Goal: Task Accomplishment & Management: Manage account settings

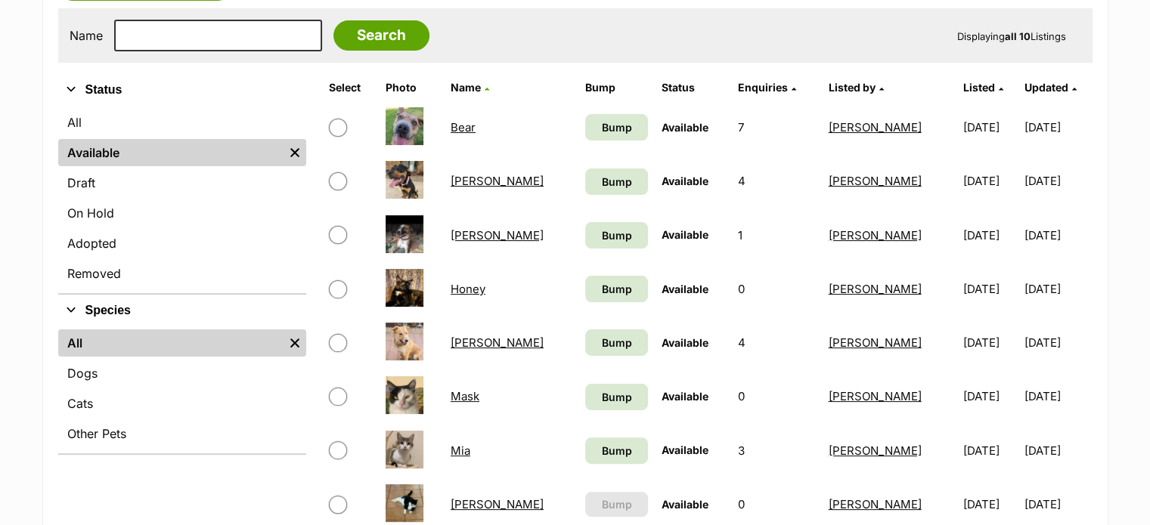
drag, startPoint x: 0, startPoint y: 0, endPoint x: 335, endPoint y: 130, distance: 359.2
click at [335, 130] on input "checkbox" at bounding box center [338, 128] width 18 height 18
checkbox input "true"
click at [466, 126] on link "Bear" at bounding box center [463, 127] width 25 height 14
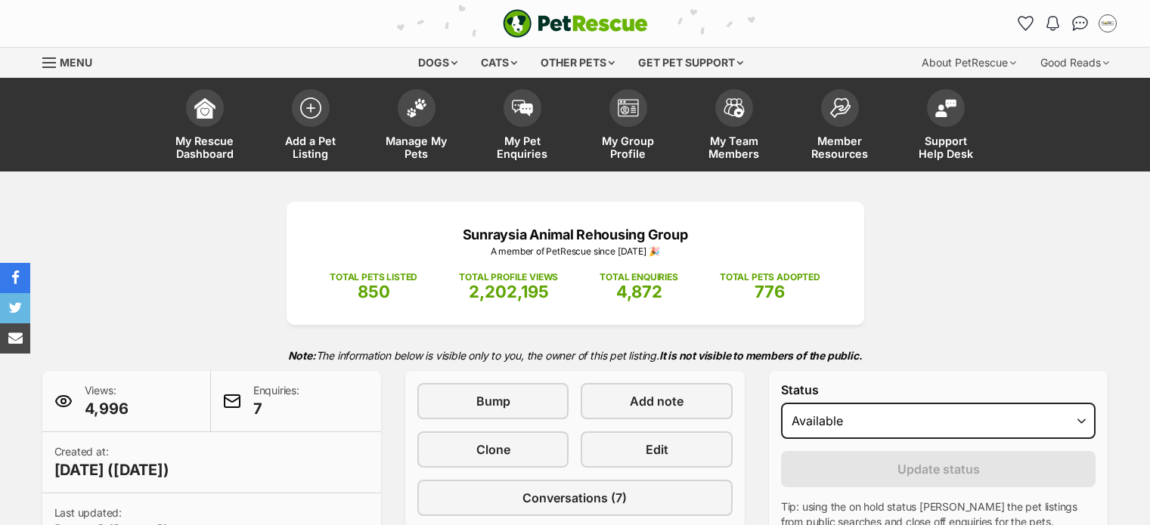
click at [937, 403] on select "Draft - not available as listing has enquires Available On hold Adopted" at bounding box center [938, 421] width 315 height 36
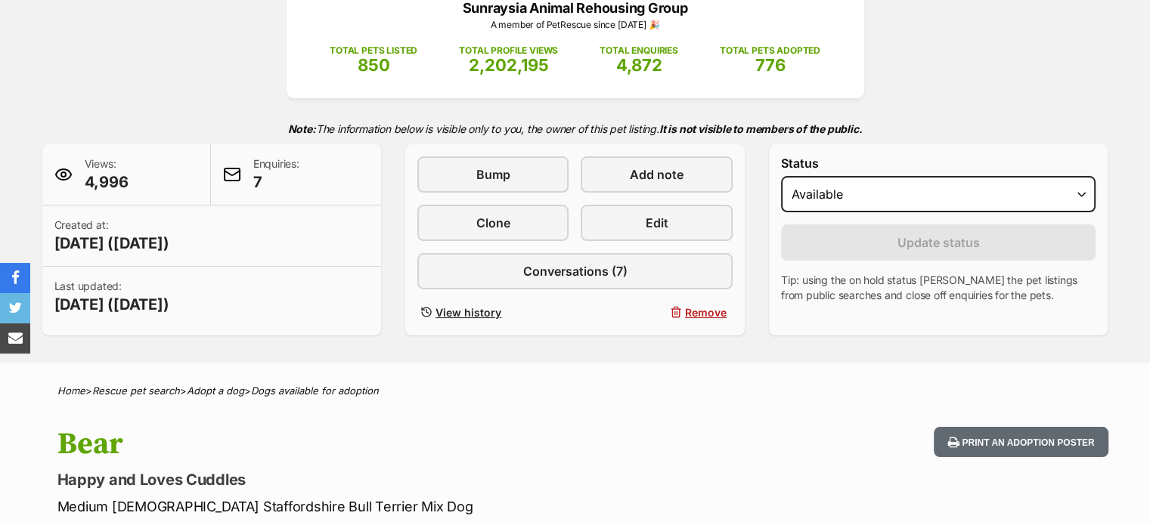
select select "rehomed"
click at [781, 176] on select "Draft - not available as listing has enquires Available On hold Adopted" at bounding box center [938, 194] width 315 height 36
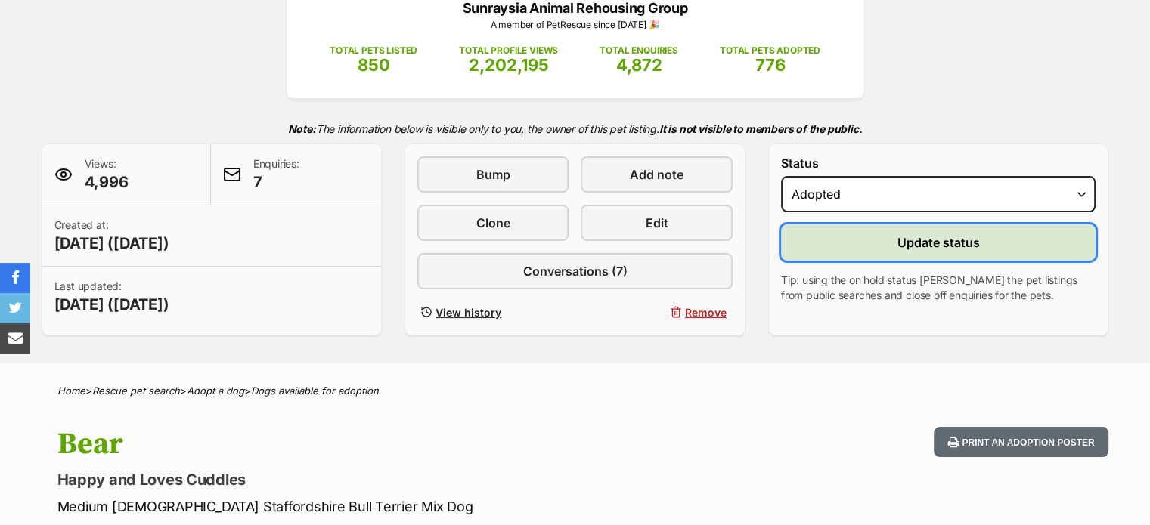
click at [958, 243] on span "Update status" at bounding box center [938, 243] width 82 height 18
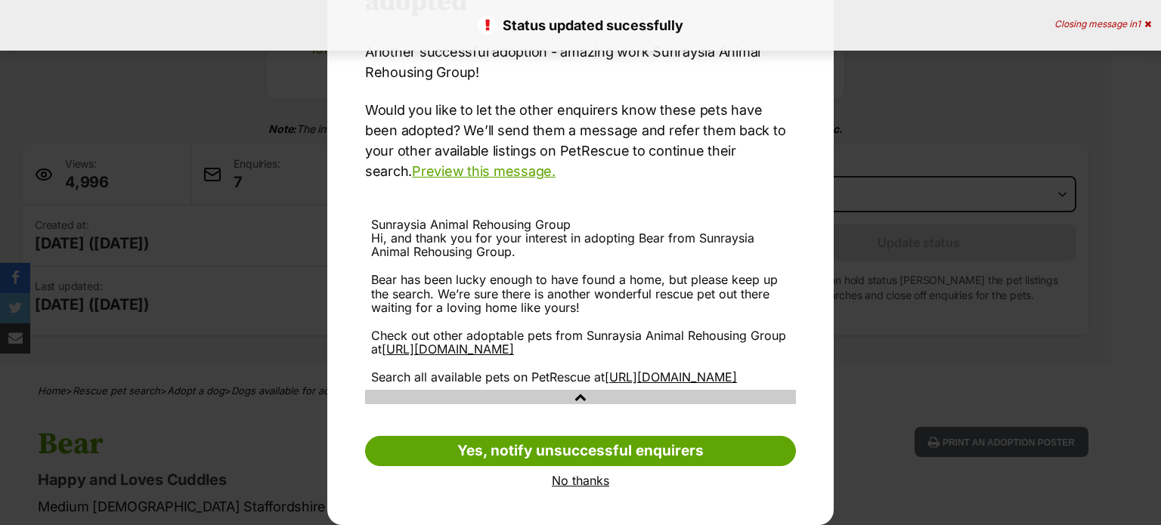
click at [566, 483] on link "No thanks" at bounding box center [580, 481] width 431 height 14
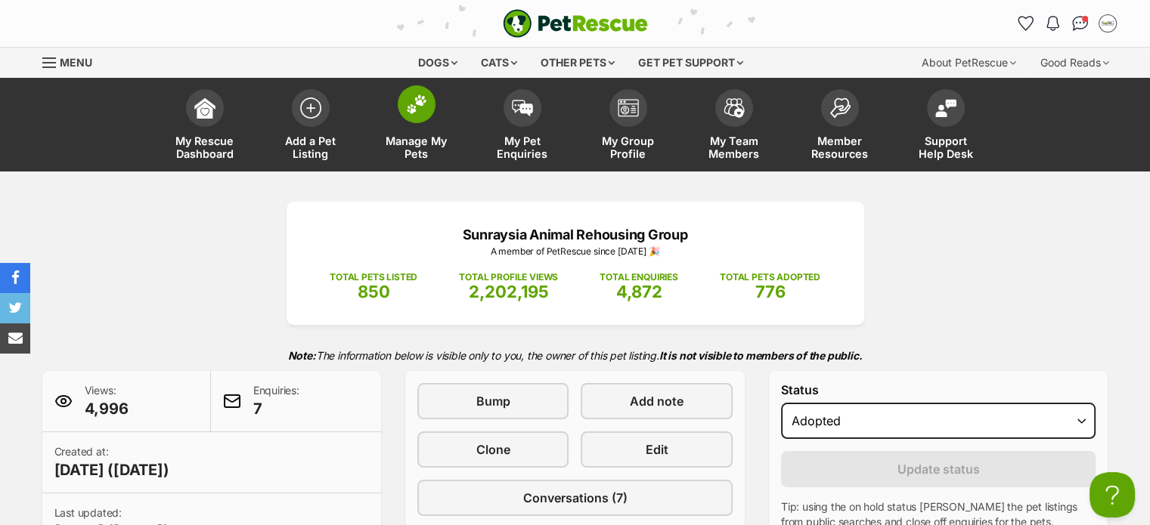
click at [411, 122] on span at bounding box center [417, 104] width 38 height 38
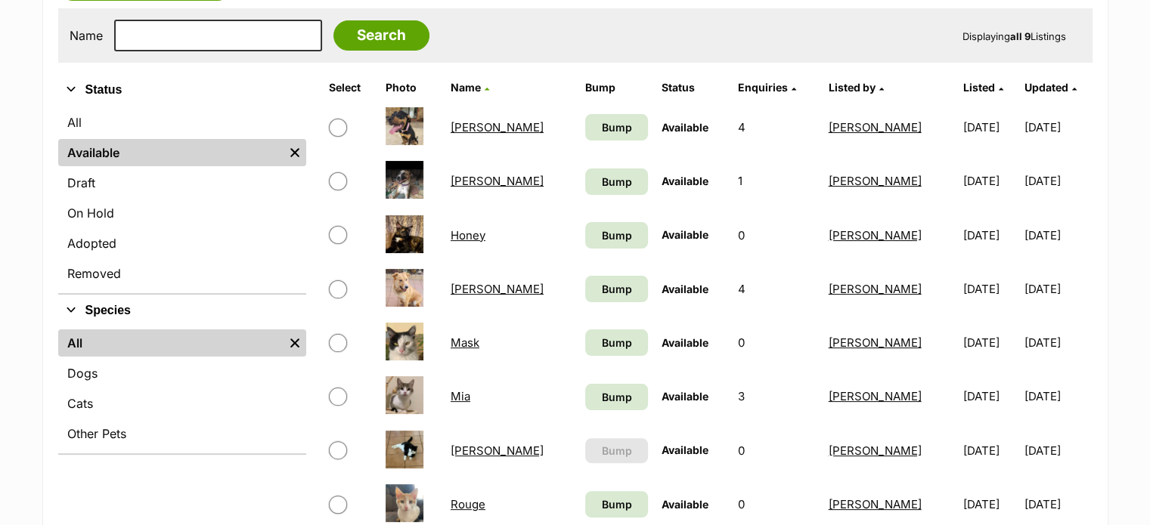
scroll to position [302, 0]
click at [331, 181] on input "checkbox" at bounding box center [338, 181] width 18 height 18
checkbox input "true"
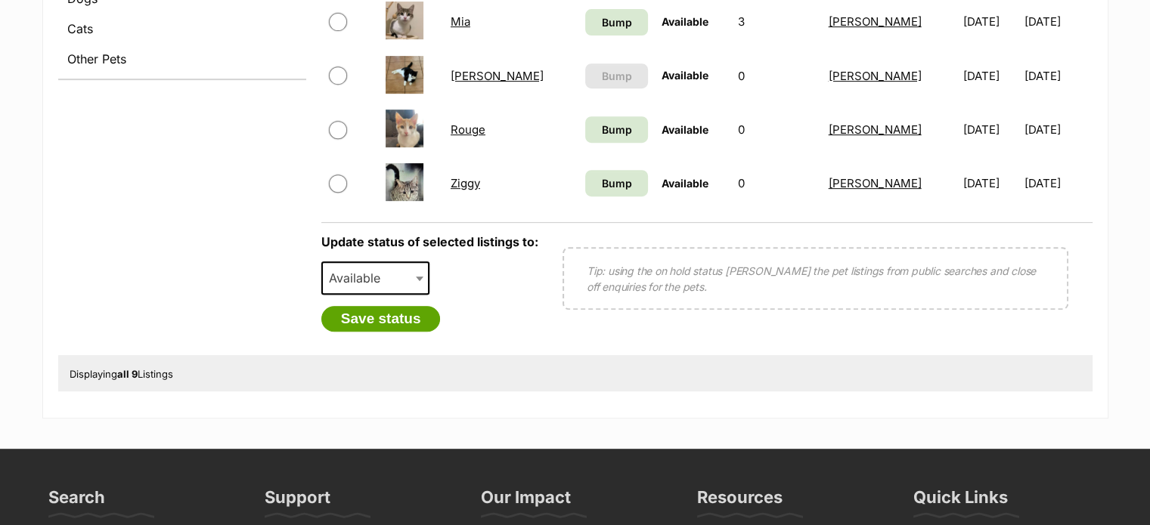
scroll to position [680, 0]
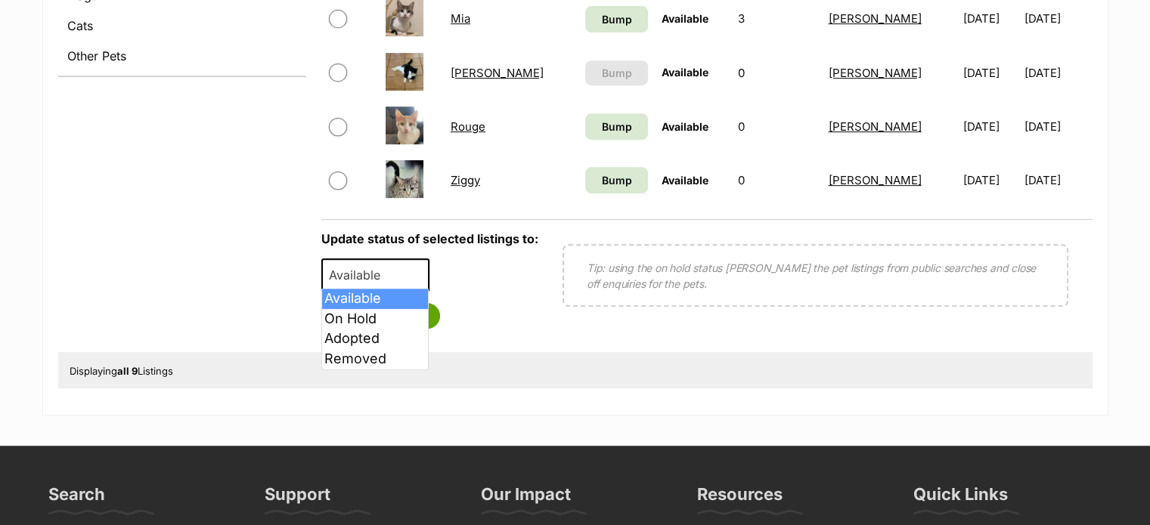
click at [395, 276] on span "Available" at bounding box center [375, 275] width 109 height 33
select select "rehomed"
click at [390, 314] on button "Save status" at bounding box center [380, 316] width 119 height 26
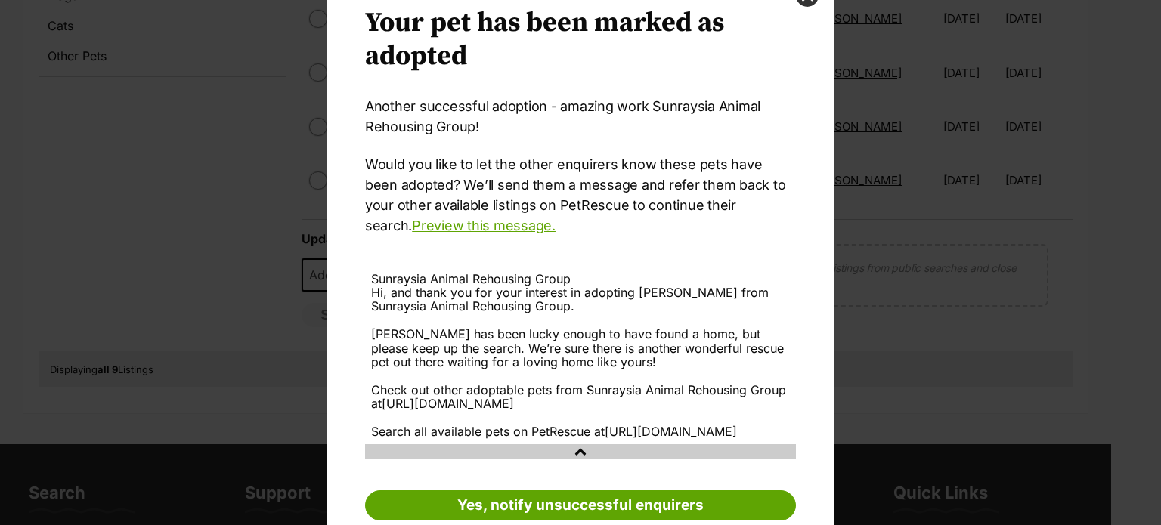
scroll to position [150, 0]
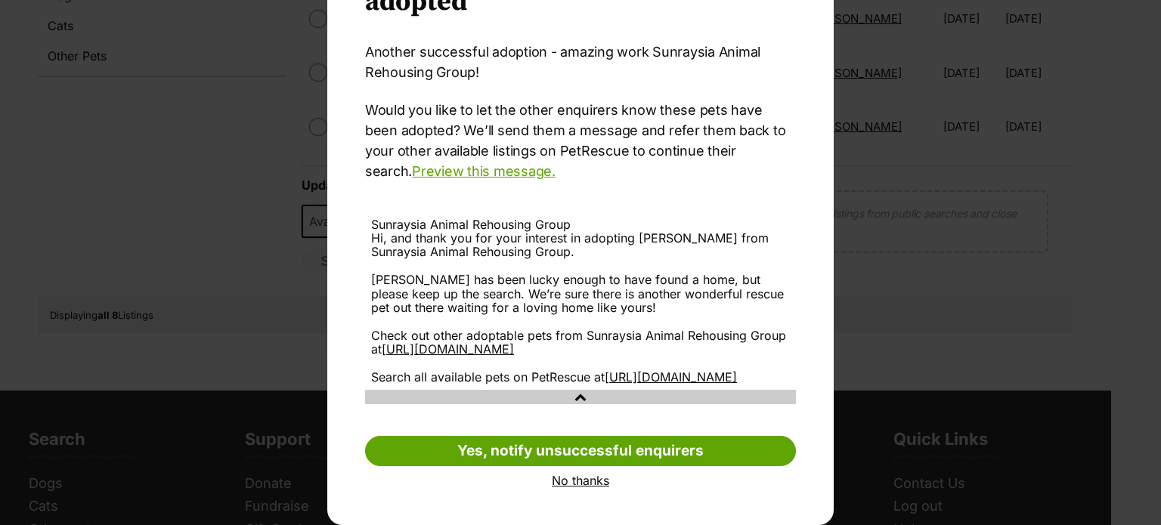
click at [581, 485] on link "No thanks" at bounding box center [580, 481] width 431 height 14
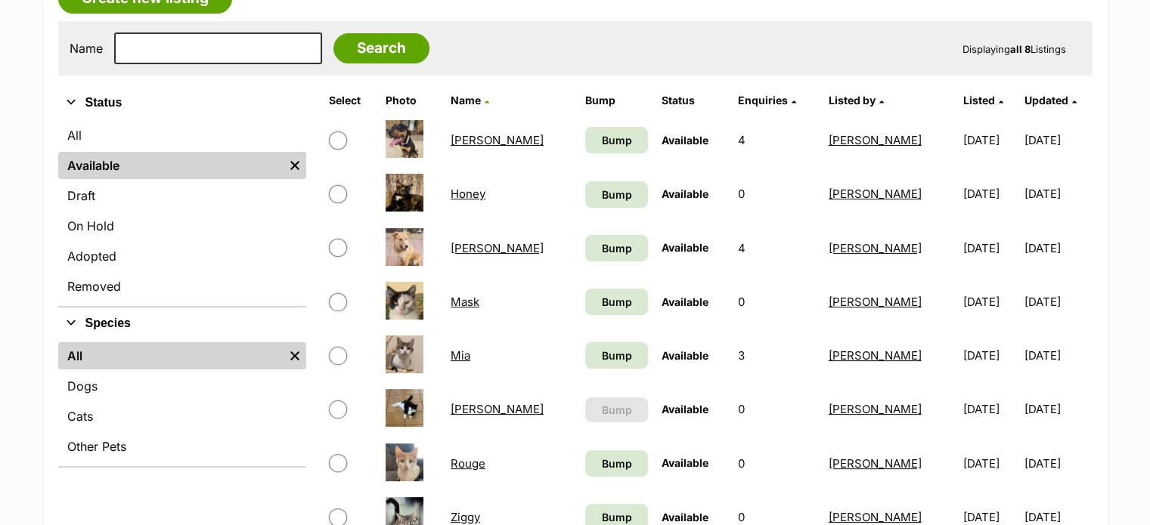
scroll to position [302, 0]
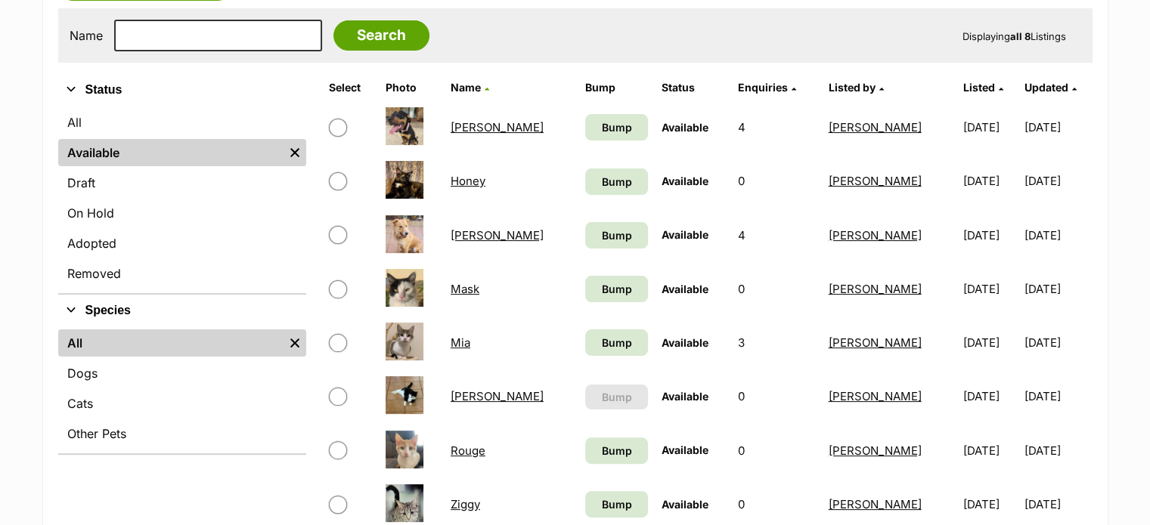
click at [336, 234] on input "checkbox" at bounding box center [338, 235] width 18 height 18
checkbox input "true"
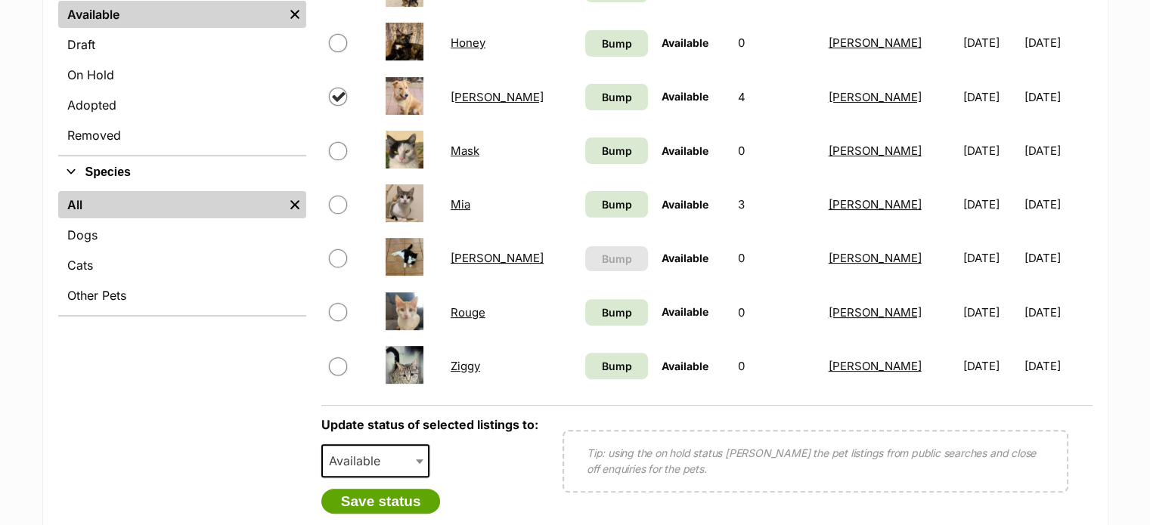
scroll to position [529, 0]
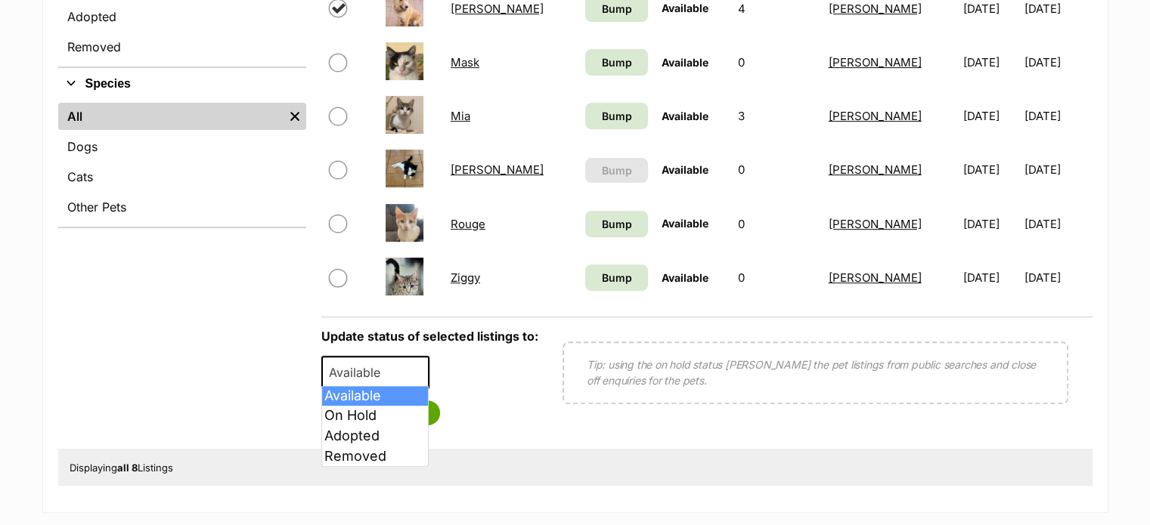
click at [402, 358] on span "Available" at bounding box center [375, 372] width 109 height 33
select select "rehomed"
click at [384, 414] on button "Save status" at bounding box center [380, 414] width 119 height 26
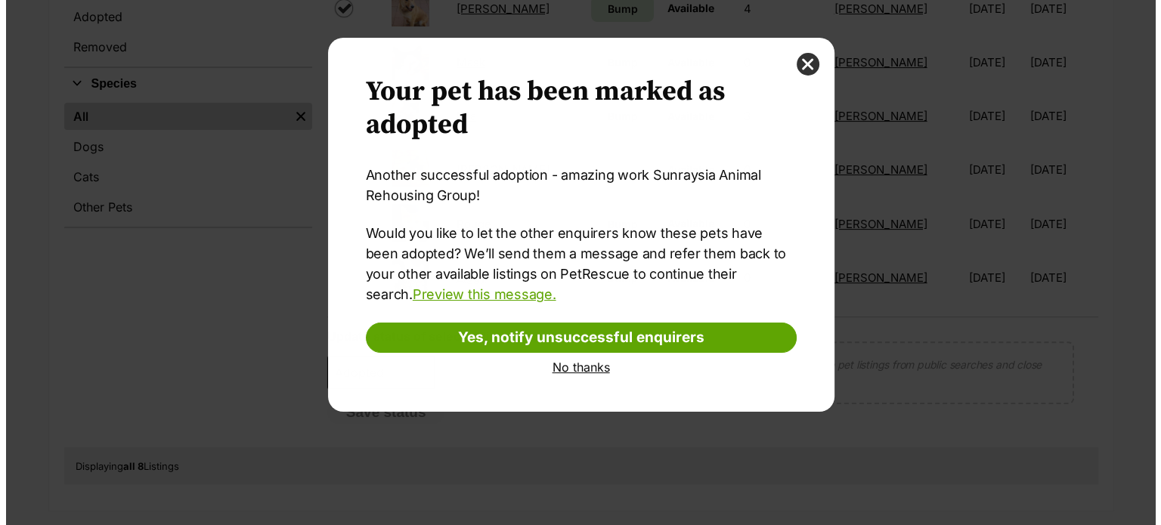
scroll to position [0, 0]
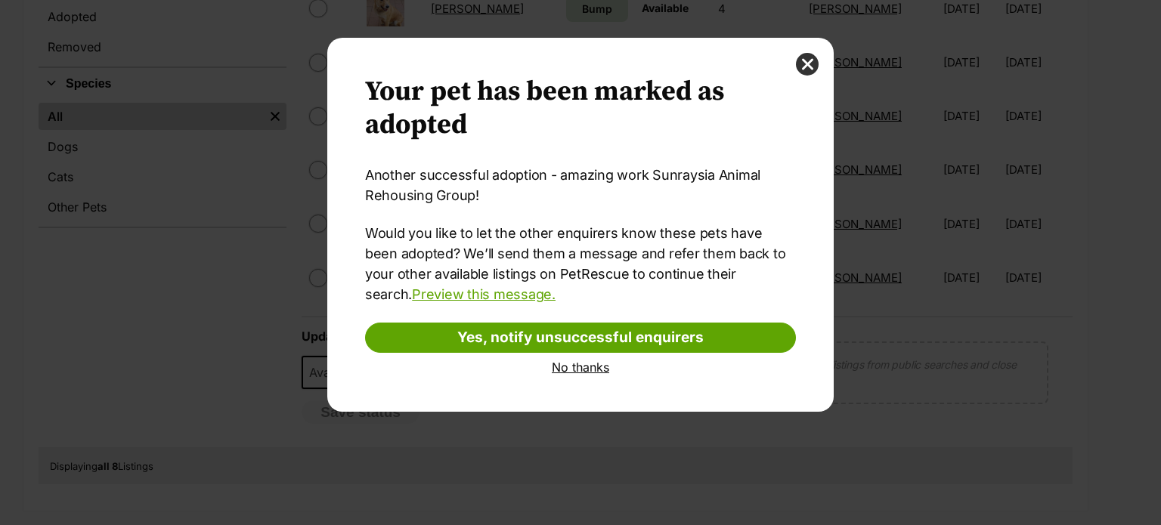
click at [570, 367] on link "No thanks" at bounding box center [580, 368] width 431 height 14
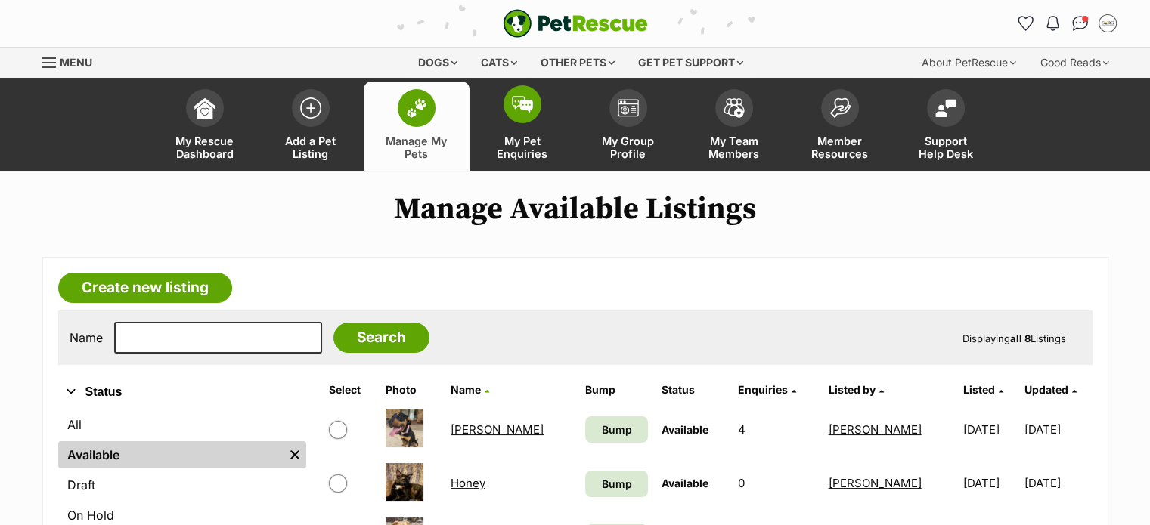
click at [542, 130] on link "My Pet Enquiries" at bounding box center [522, 127] width 106 height 90
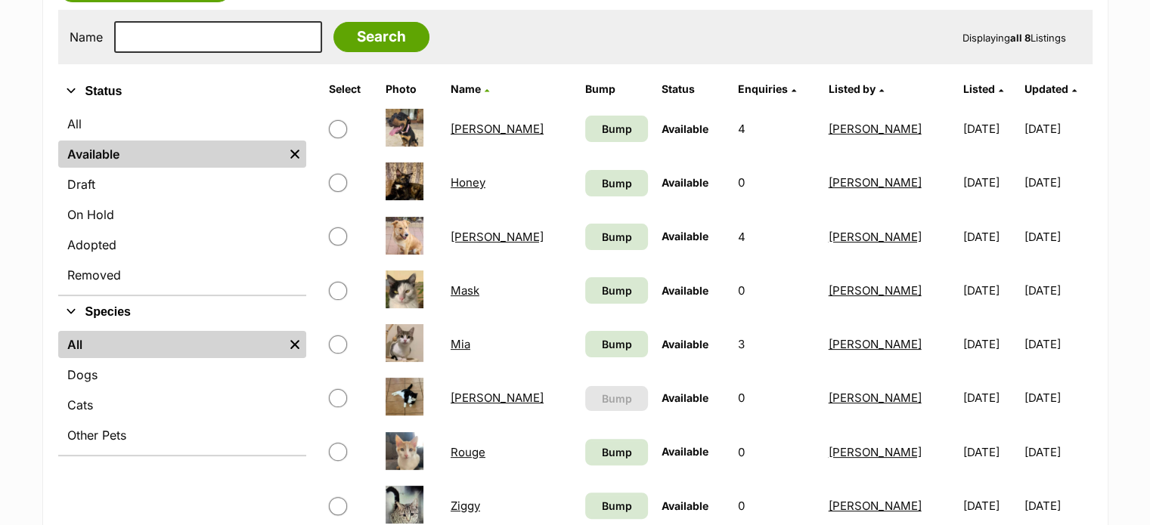
scroll to position [302, 0]
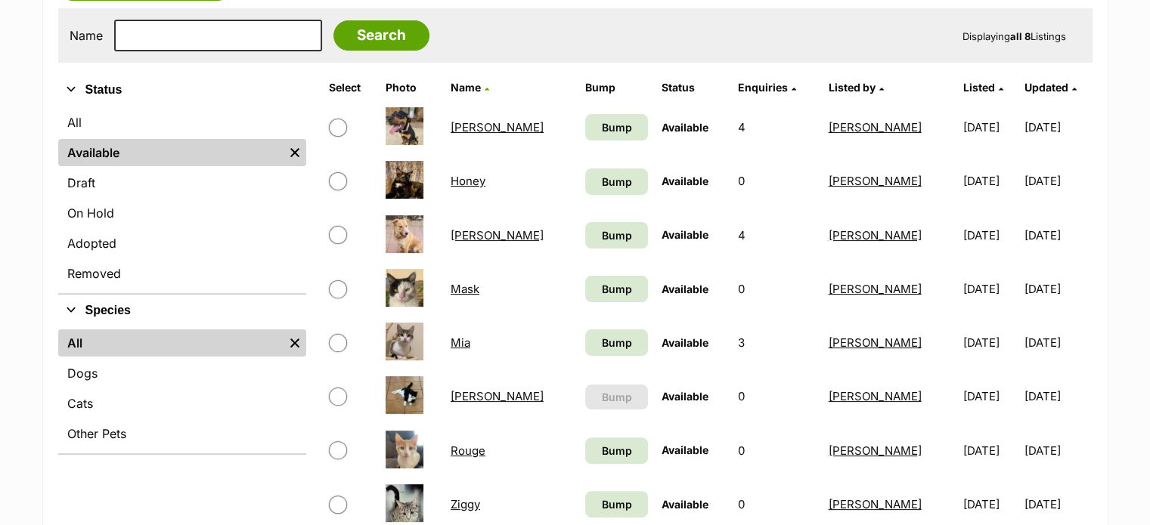
click at [336, 241] on input "checkbox" at bounding box center [338, 235] width 18 height 18
checkbox input "true"
click at [478, 237] on link "[PERSON_NAME]" at bounding box center [497, 235] width 93 height 14
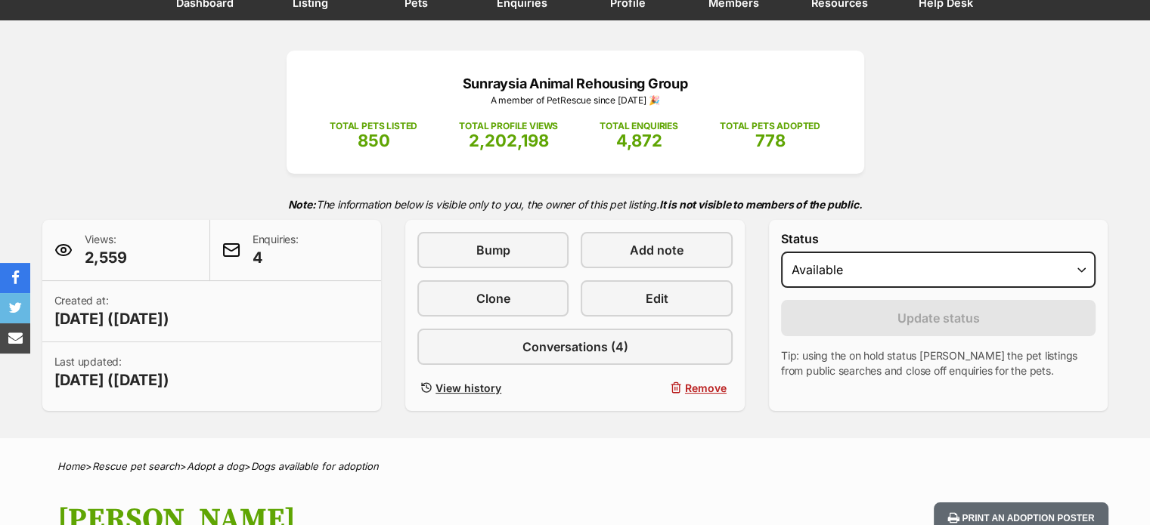
select select "rehomed"
click at [781, 252] on select "Draft - not available as listing has enquires Available On hold Adopted" at bounding box center [938, 270] width 315 height 36
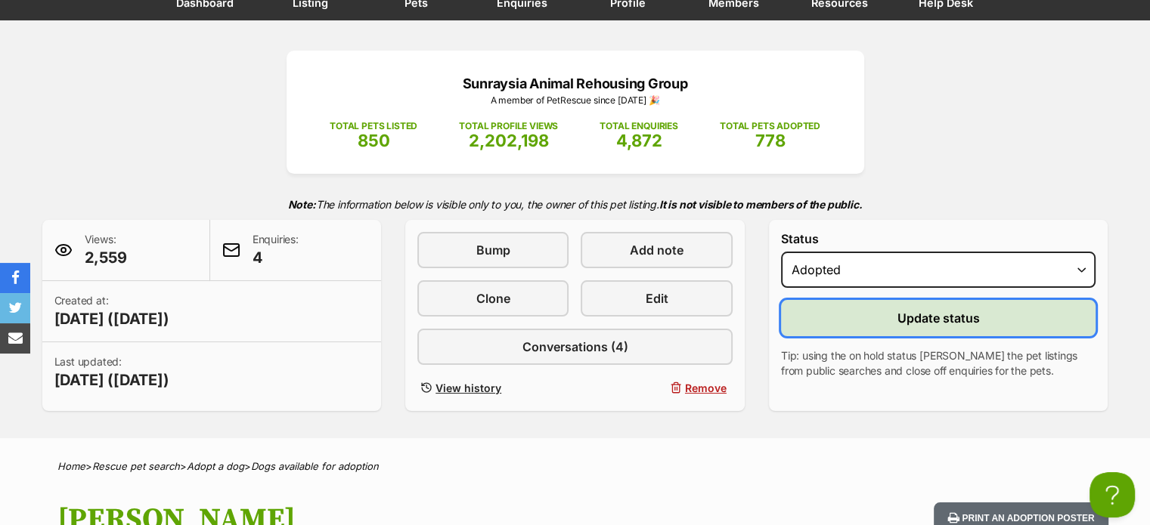
click at [891, 323] on button "Update status" at bounding box center [938, 318] width 315 height 36
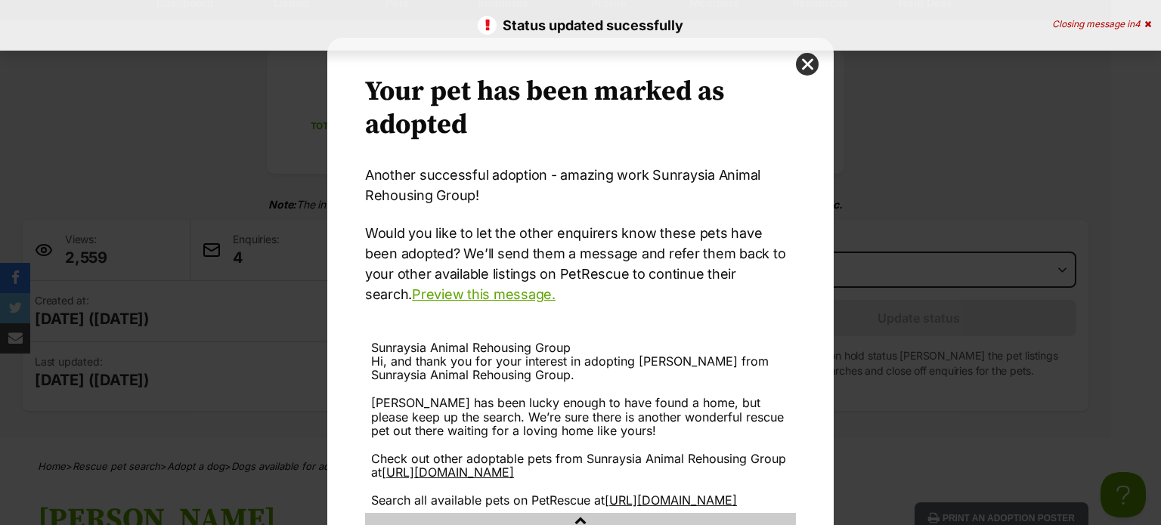
scroll to position [150, 0]
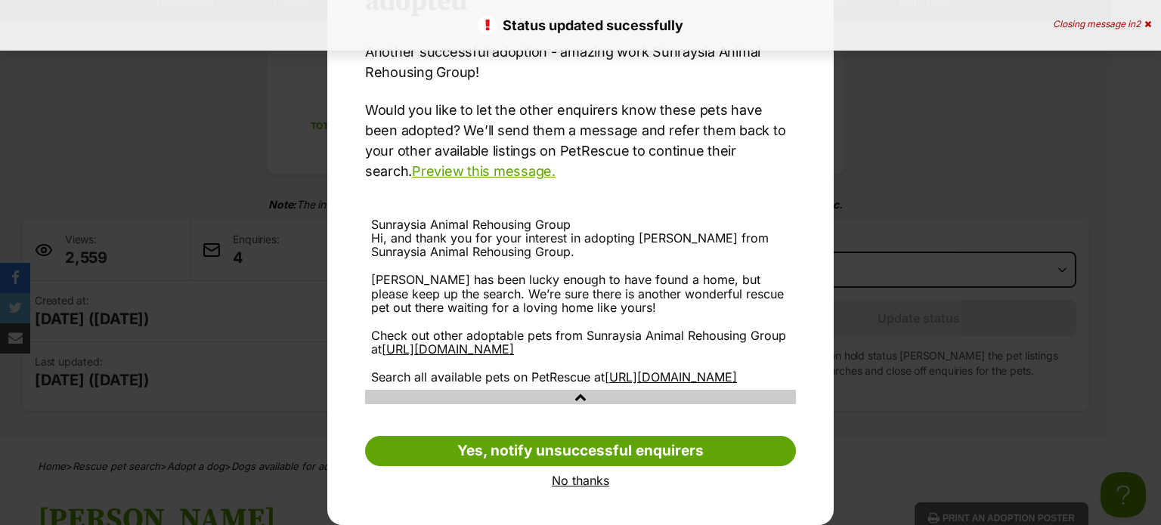
click at [568, 482] on link "No thanks" at bounding box center [580, 481] width 431 height 14
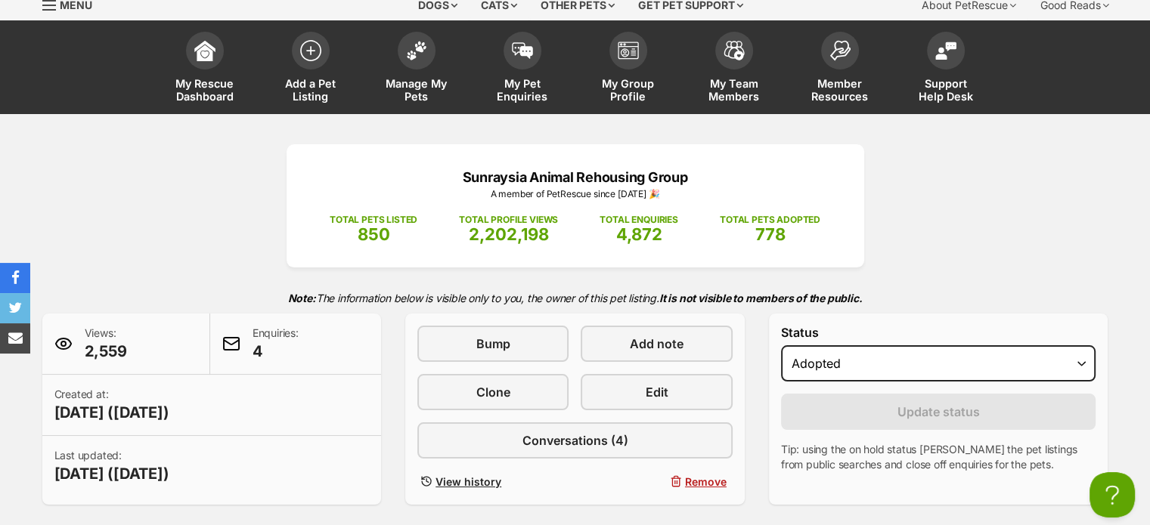
scroll to position [0, 0]
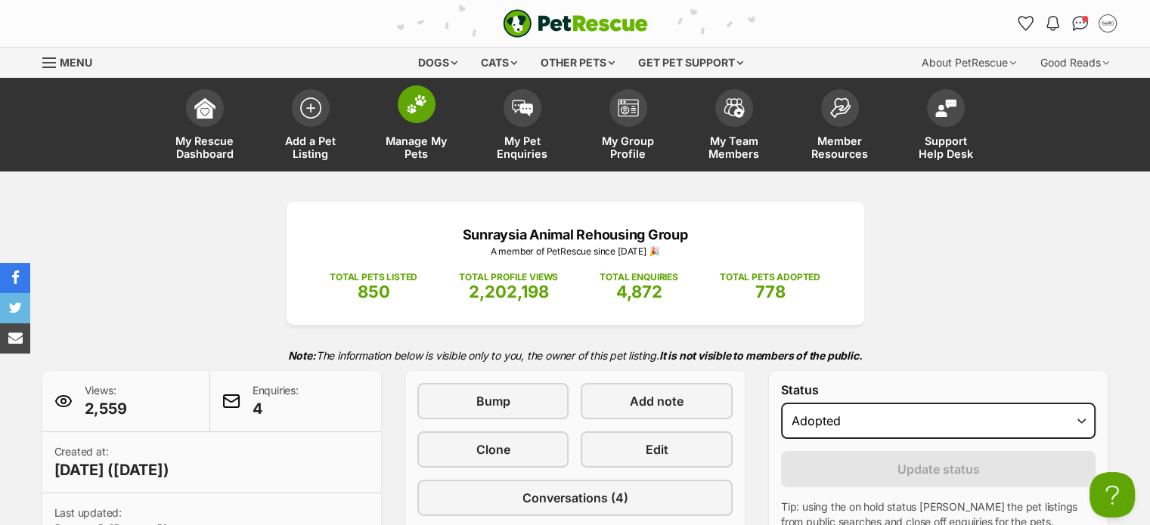
click at [420, 96] on img at bounding box center [416, 104] width 21 height 20
